Goal: Transaction & Acquisition: Purchase product/service

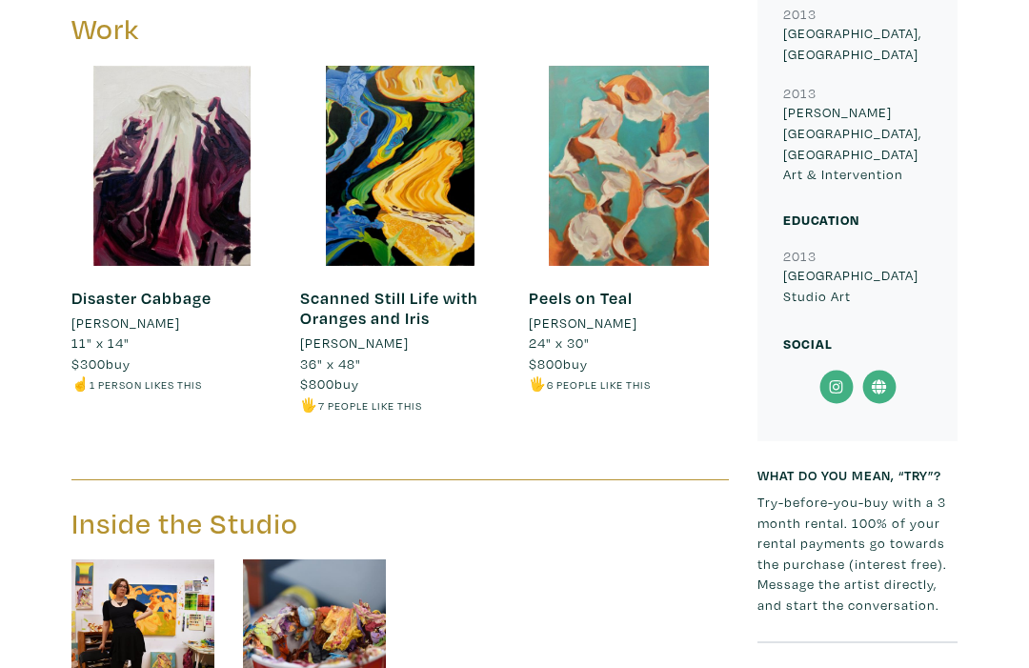
scroll to position [775, 0]
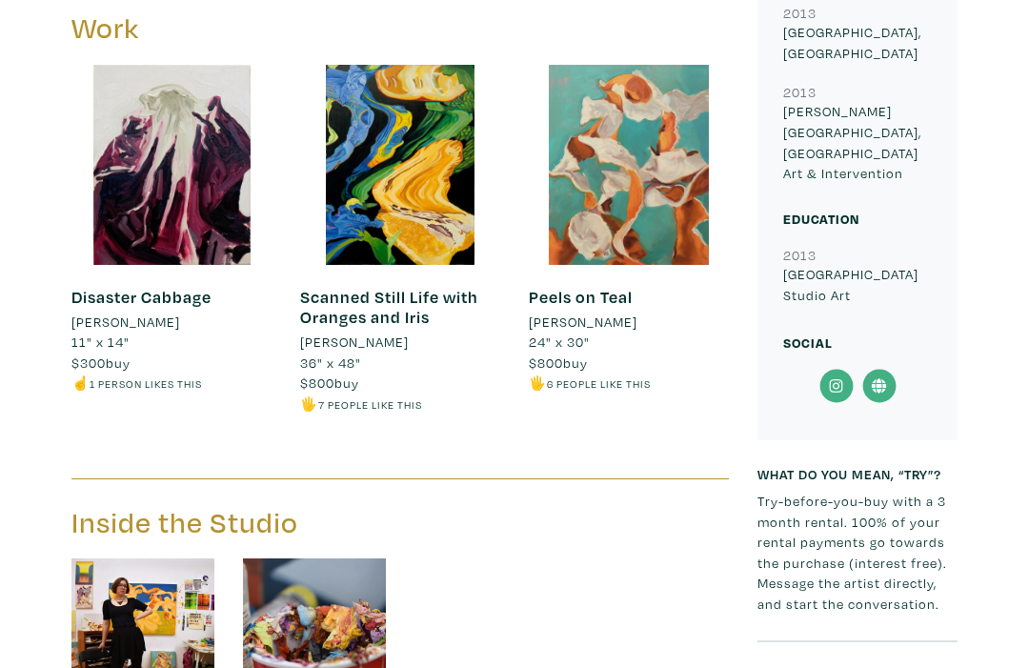
click at [163, 575] on img at bounding box center [142, 630] width 143 height 143
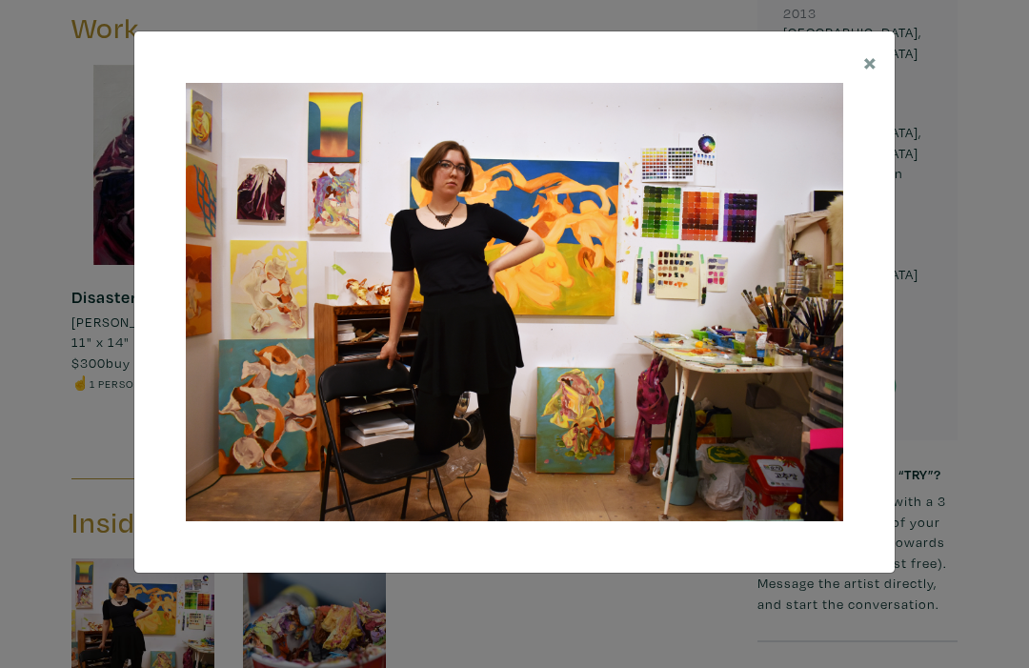
click at [878, 56] on button "×" at bounding box center [870, 61] width 49 height 60
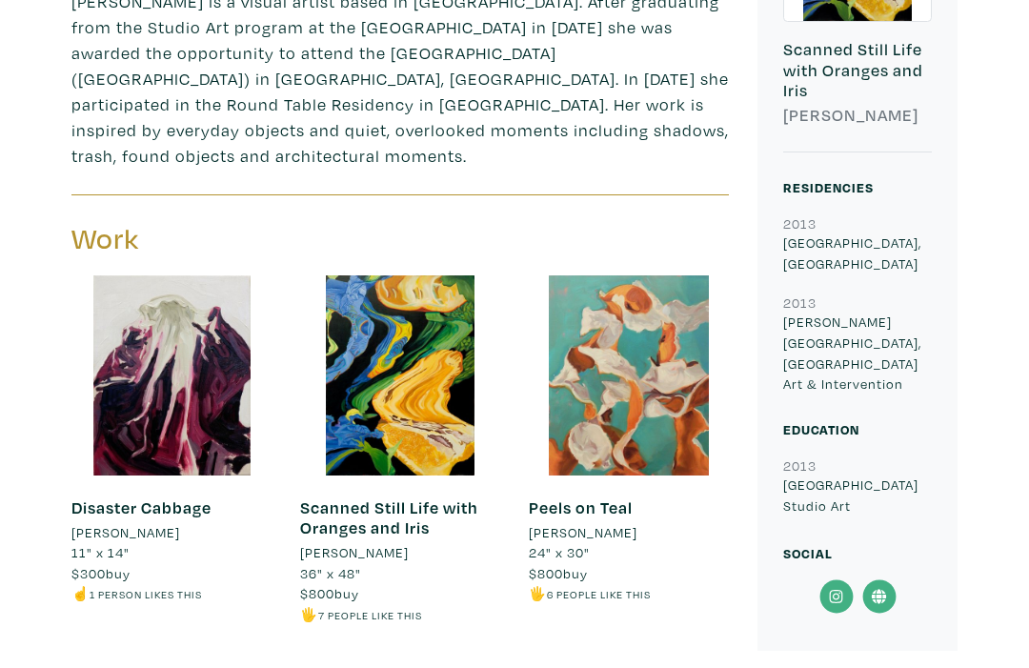
scroll to position [565, 0]
click at [415, 378] on div at bounding box center [400, 375] width 200 height 200
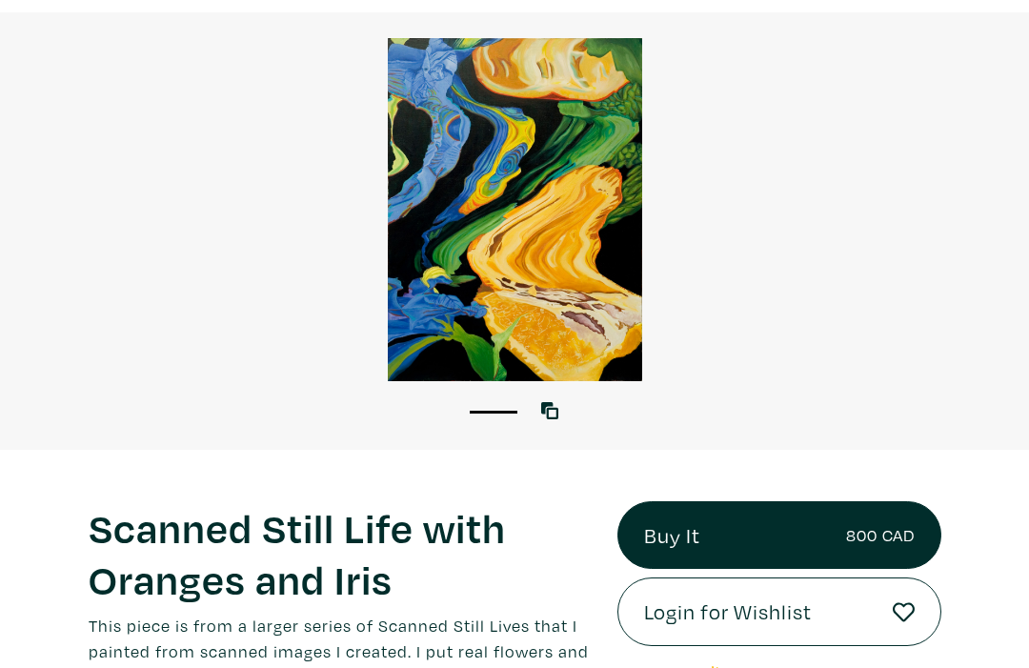
scroll to position [126, 0]
click at [880, 531] on small "800 CAD" at bounding box center [880, 535] width 69 height 26
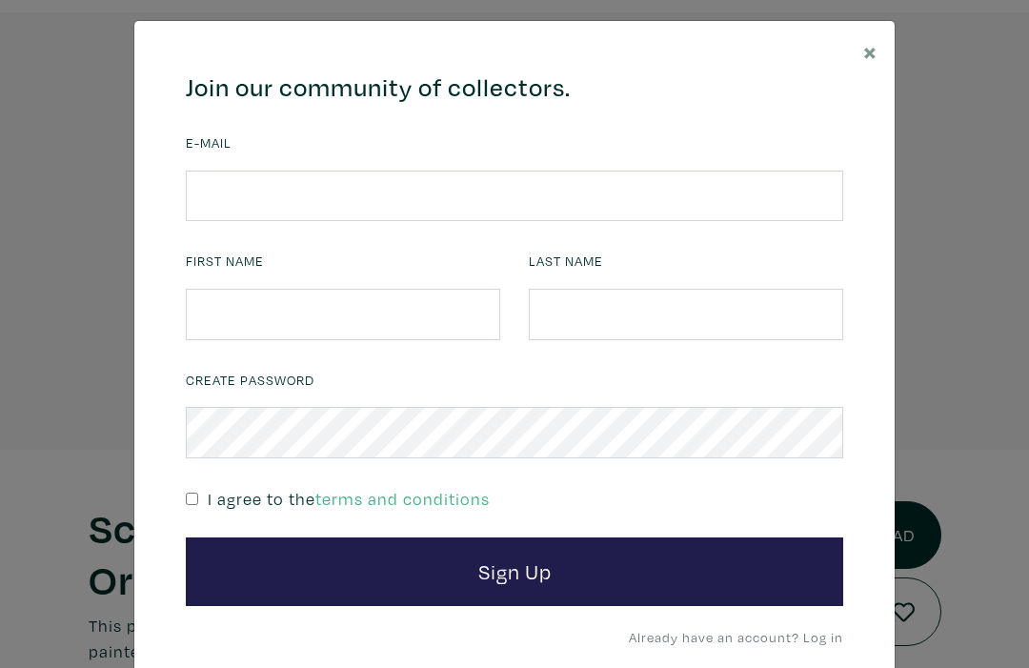
scroll to position [10, 0]
click at [867, 56] on span "×" at bounding box center [871, 50] width 14 height 33
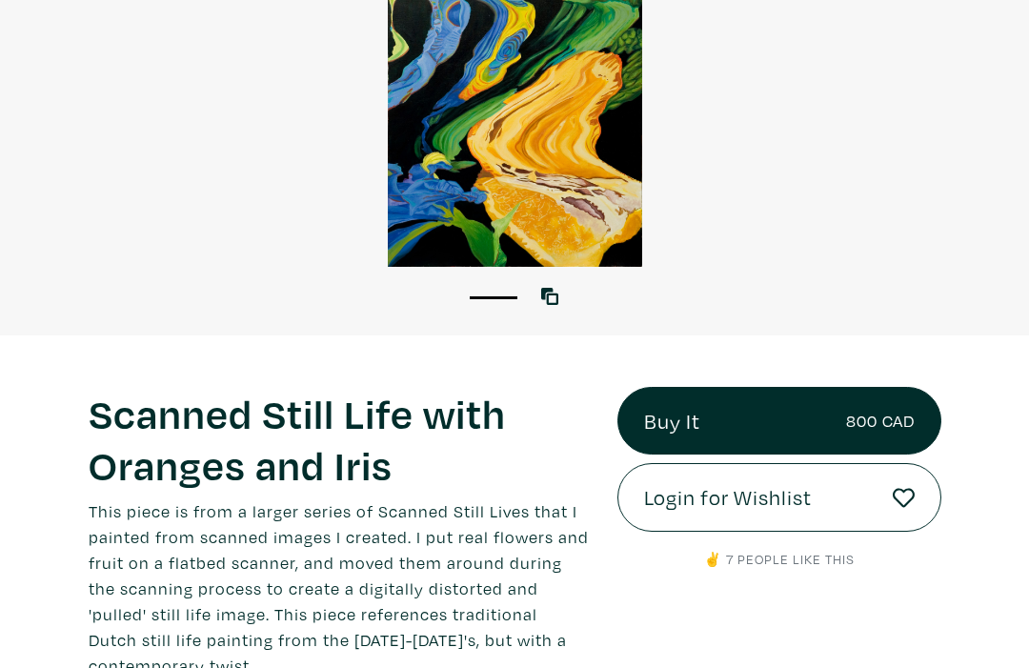
scroll to position [241, 0]
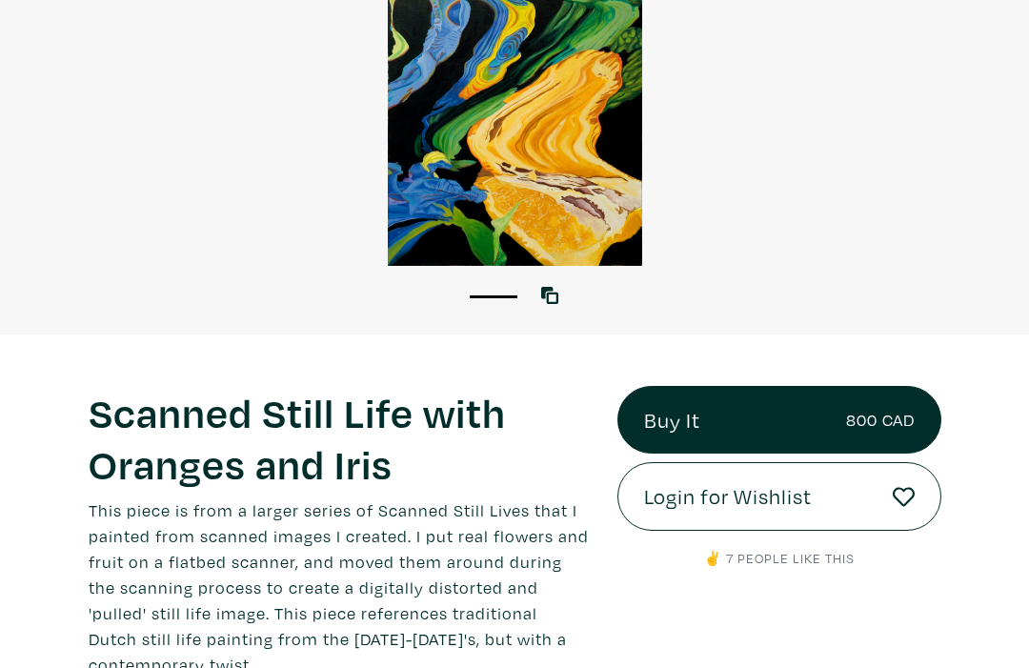
click at [281, 639] on p "This piece is from a larger series of Scanned Still Lives that I painted from s…" at bounding box center [339, 588] width 500 height 180
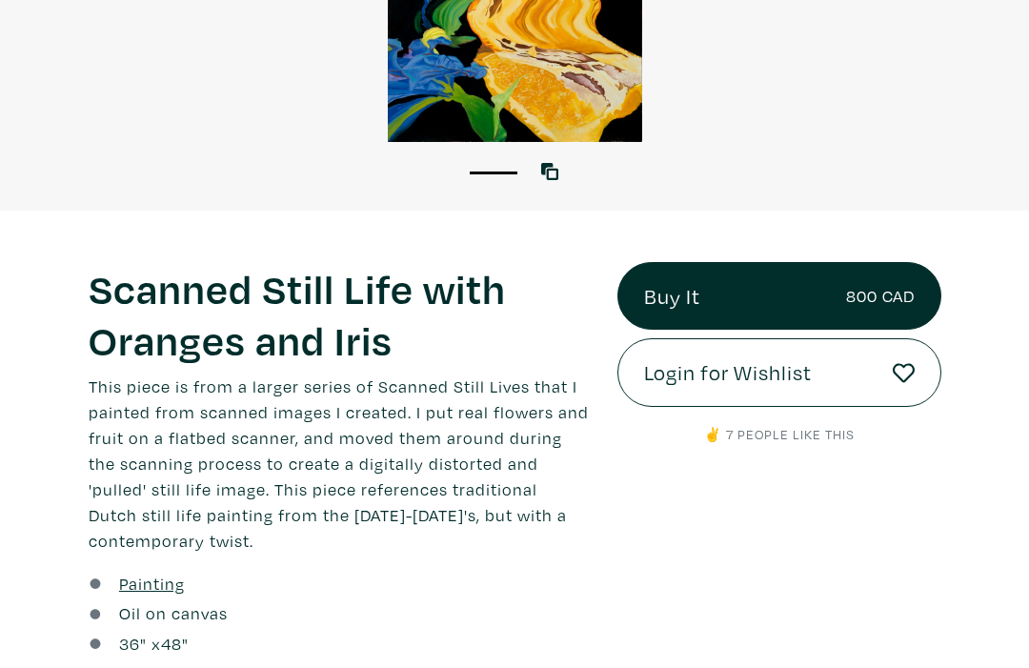
scroll to position [369, 0]
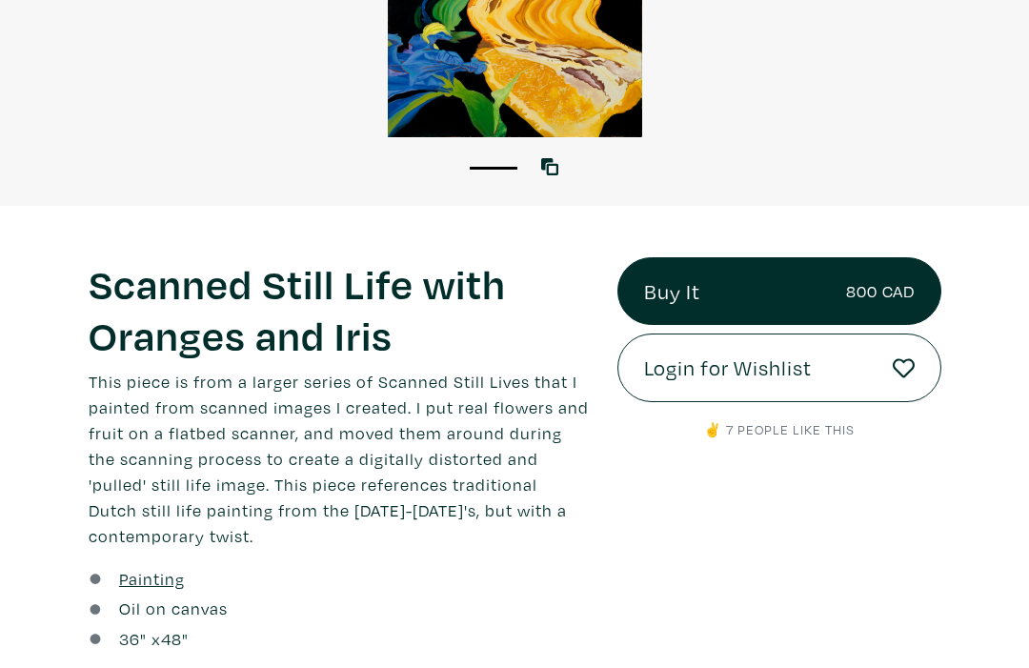
click at [211, 608] on link "Oil on canvas" at bounding box center [173, 610] width 109 height 26
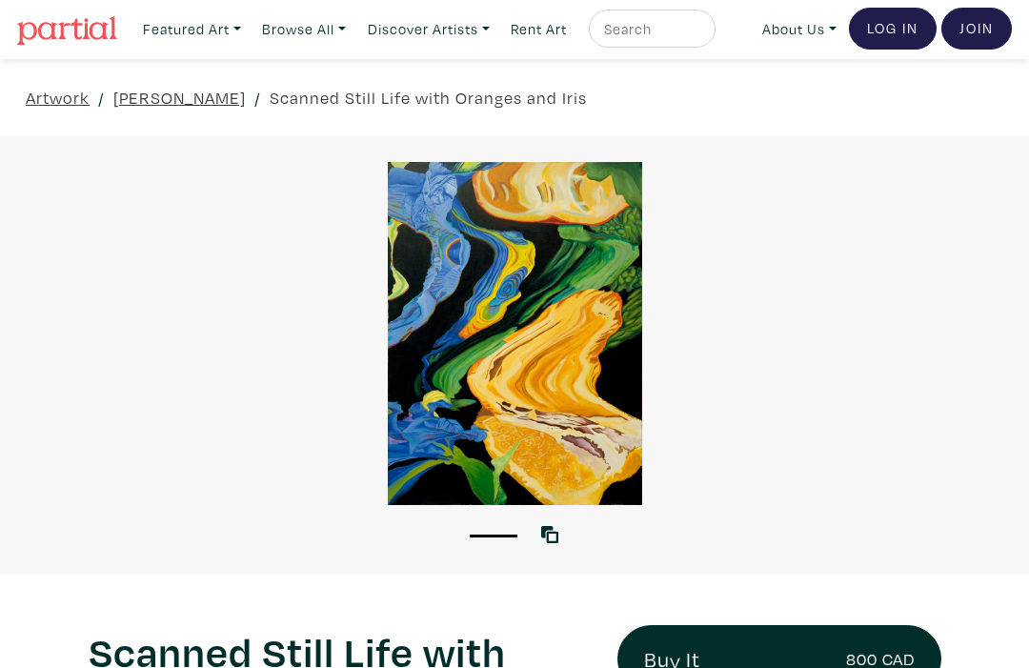
scroll to position [0, 0]
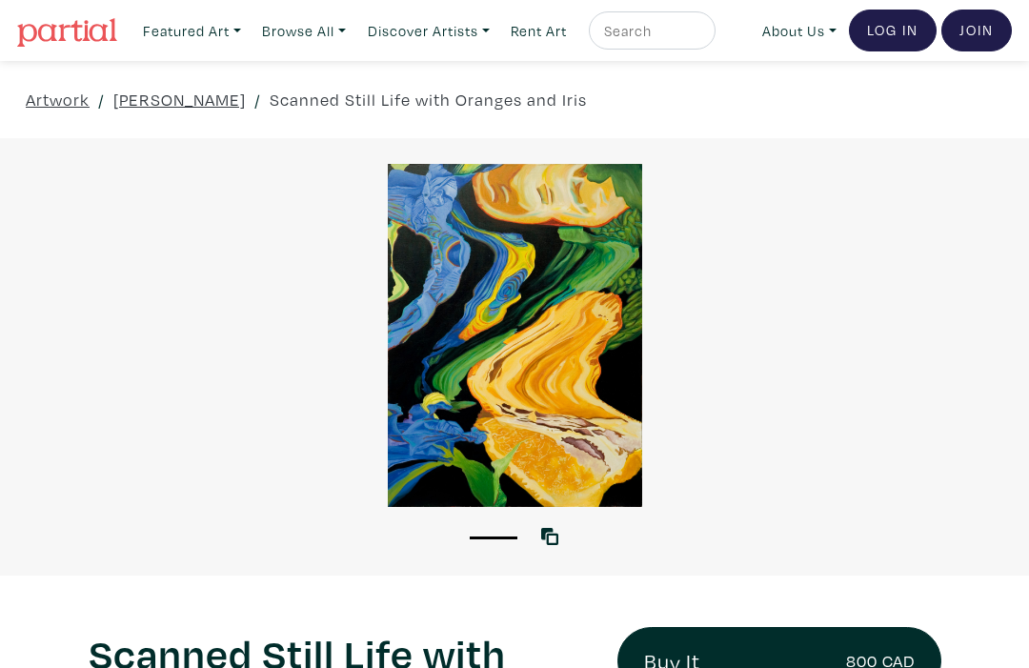
click at [317, 36] on link "Browse All" at bounding box center [304, 30] width 101 height 39
